Goal: Information Seeking & Learning: Check status

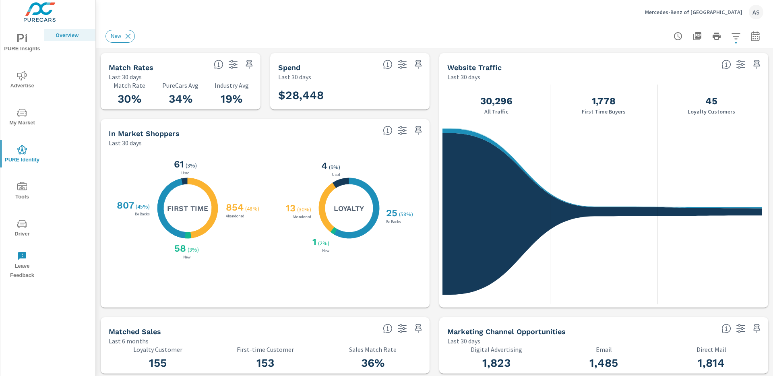
scroll to position [0, 0]
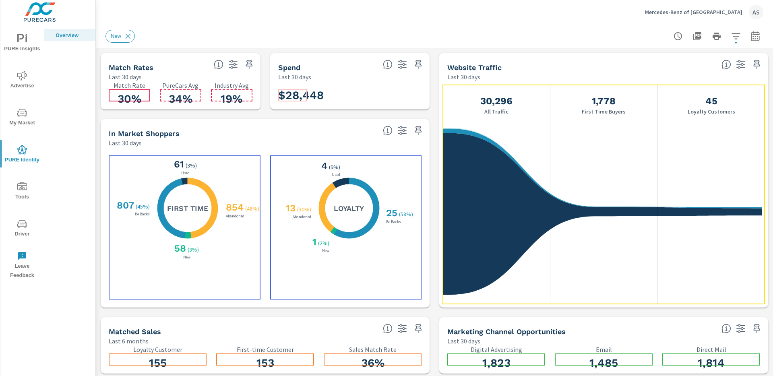
click at [247, 165] on div "X X X X 854 ( 48% ) Abandoned 58 ( 3% ) New 807 ( 45% ) Be Backs 61 ( 3% ) Used…" at bounding box center [187, 207] width 145 height 105
click at [246, 167] on div "X X X X 854 ( 48% ) Abandoned 58 ( 3% ) New 807 ( 45% ) Be Backs 61 ( 3% ) Used…" at bounding box center [187, 207] width 145 height 105
click at [250, 170] on div "X X X X 854 ( 48% ) Abandoned 58 ( 3% ) New 807 ( 45% ) Be Backs 61 ( 3% ) Used…" at bounding box center [187, 207] width 145 height 105
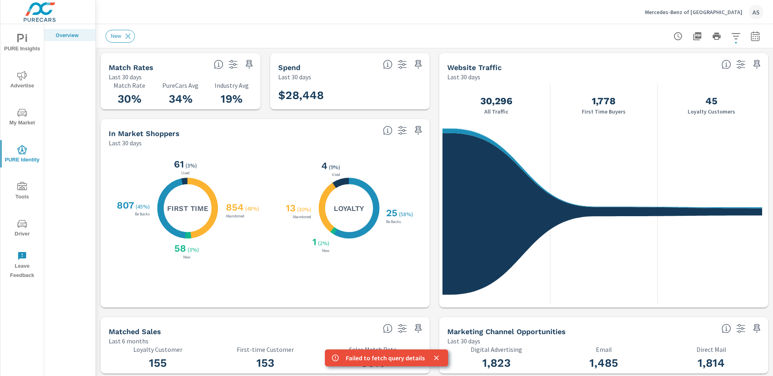
click at [379, 147] on div "X X X X 854 ( 48% ) Abandoned 58 ( 3% ) New 807 ( 45% ) Be Backs 61 ( 3% ) Used…" at bounding box center [265, 227] width 329 height 160
click at [230, 165] on div "X X X X 854 ( 48% ) Abandoned 58 ( 3% ) New 807 ( 45% ) Be Backs 61 ( 3% ) Used…" at bounding box center [187, 207] width 145 height 105
click at [211, 193] on icon at bounding box center [203, 208] width 30 height 60
click at [251, 166] on div "X X X X 854 ( 48% ) Abandoned 58 ( 3% ) New 807 ( 45% ) Be Backs 61 ( 3% ) Used…" at bounding box center [187, 207] width 145 height 105
click at [245, 199] on div "854 ( 48% ) Abandoned" at bounding box center [244, 209] width 40 height 20
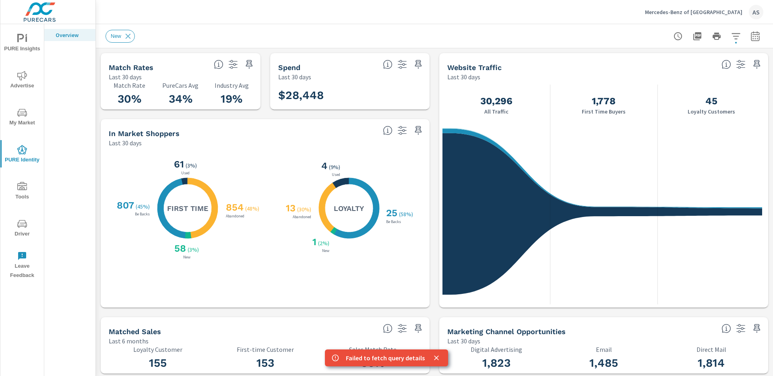
click at [250, 186] on div "X X X X 854 ( 48% ) Abandoned 58 ( 3% ) New 807 ( 45% ) Be Backs 61 ( 3% ) Used…" at bounding box center [187, 207] width 145 height 105
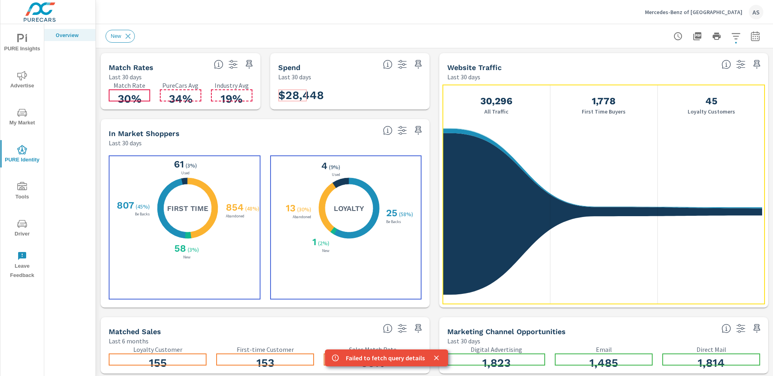
click at [232, 182] on div "X X X X 854 ( 48% ) Abandoned 58 ( 3% ) New 807 ( 45% ) Be Backs 61 ( 3% ) Used…" at bounding box center [187, 207] width 145 height 105
click at [241, 178] on div "X X X X 854 ( 48% ) Abandoned 58 ( 3% ) New 807 ( 45% ) Be Backs 61 ( 3% ) Used…" at bounding box center [187, 207] width 145 height 105
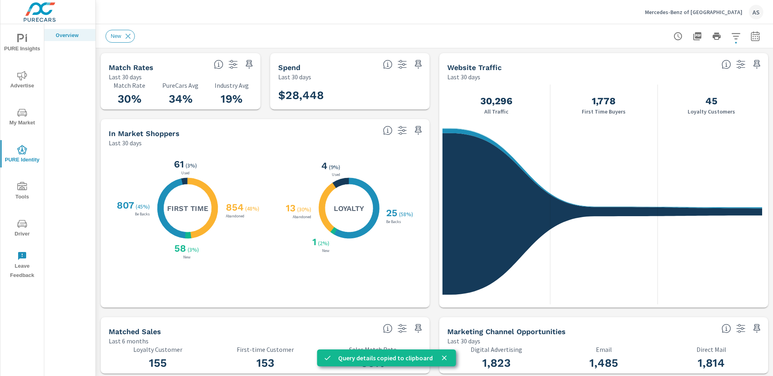
click at [245, 215] on p "Abandoned" at bounding box center [235, 216] width 22 height 4
click at [237, 215] on p "Abandoned" at bounding box center [235, 216] width 22 height 4
drag, startPoint x: 242, startPoint y: 229, endPoint x: 239, endPoint y: 222, distance: 7.3
click at [242, 227] on div "X X X X 854 ( 48% ) Abandoned 58 ( 3% ) New 807 ( 45% ) Be Backs 61 ( 3% ) Used…" at bounding box center [187, 207] width 145 height 105
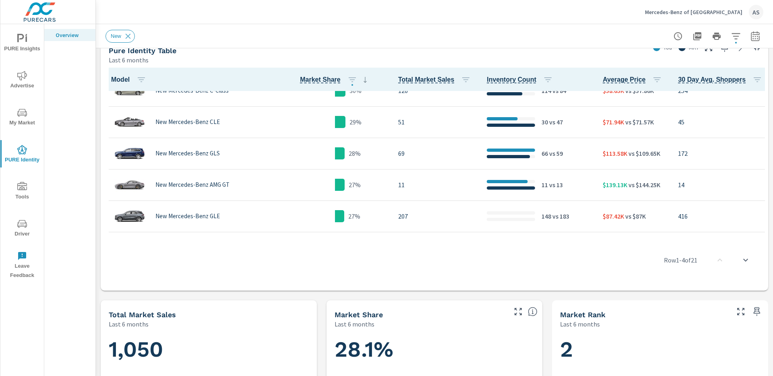
scroll to position [205, 0]
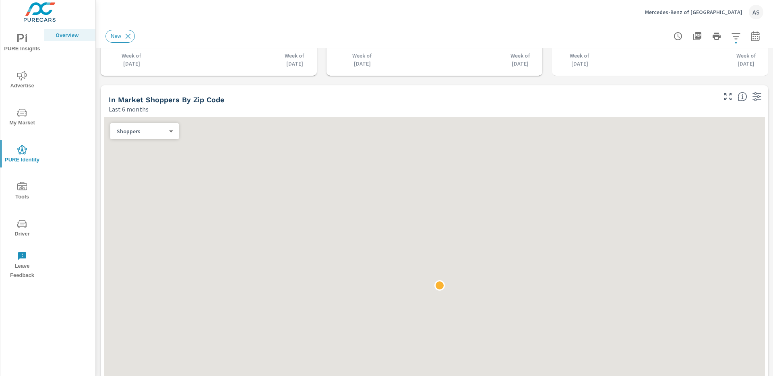
scroll to position [795, 0]
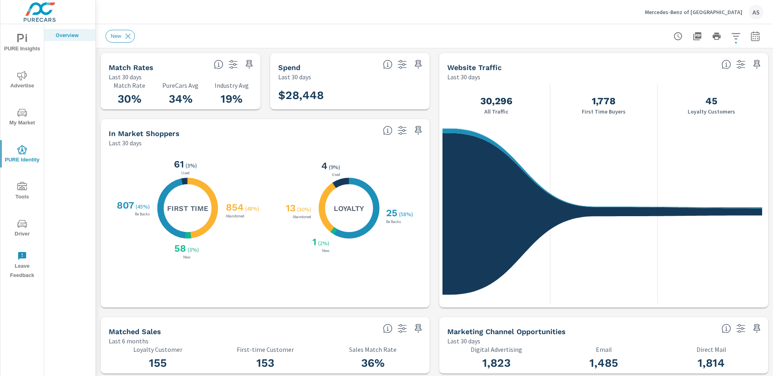
click at [213, 98] on h3 "19%" at bounding box center [231, 99] width 41 height 14
drag, startPoint x: 213, startPoint y: 98, endPoint x: 243, endPoint y: 97, distance: 30.2
click at [240, 97] on h3 "19%" at bounding box center [231, 99] width 41 height 14
click at [245, 98] on h3 "19%" at bounding box center [231, 99] width 41 height 14
